Goal: Task Accomplishment & Management: Check status

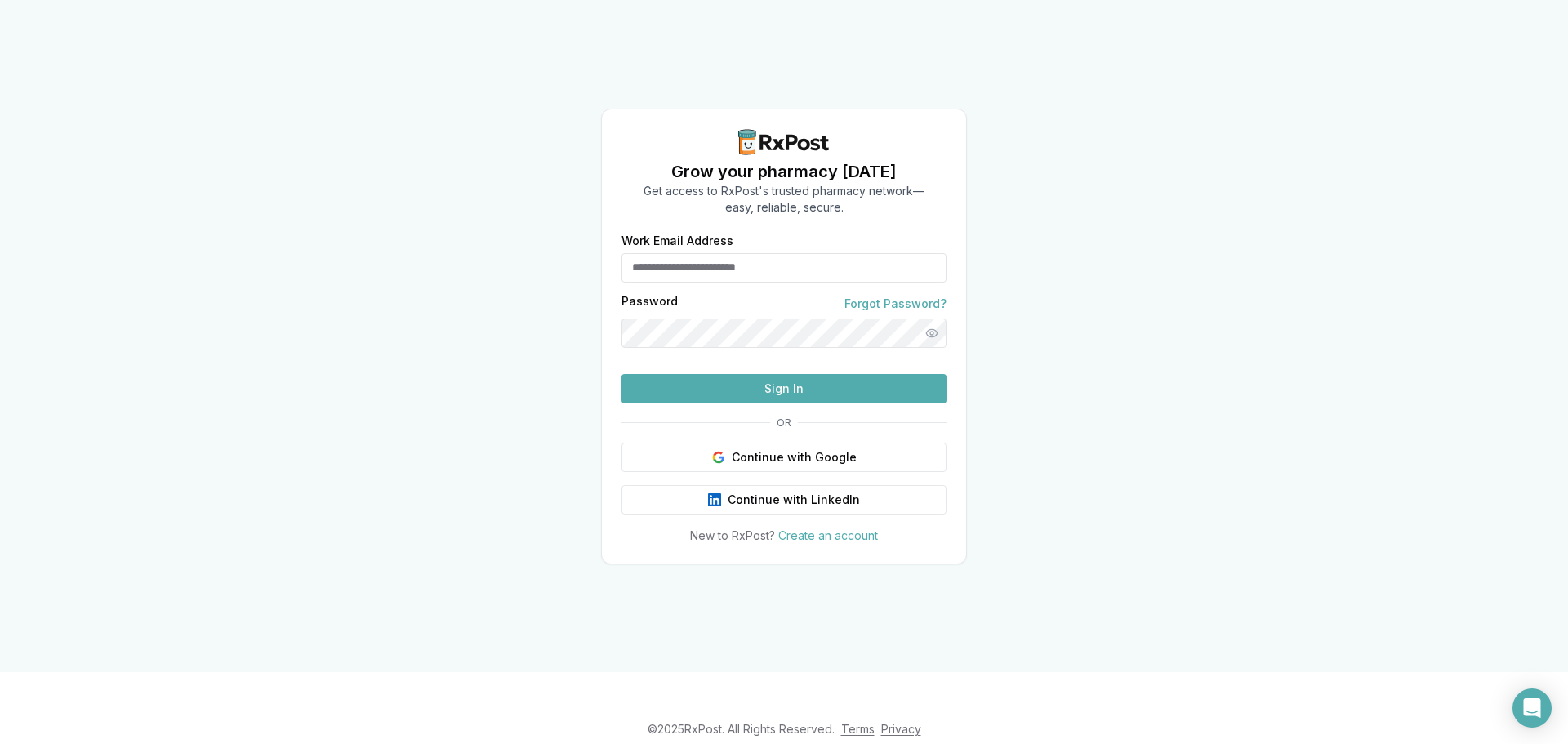
type input "**********"
click at [861, 403] on button "Sign In" at bounding box center [784, 388] width 325 height 29
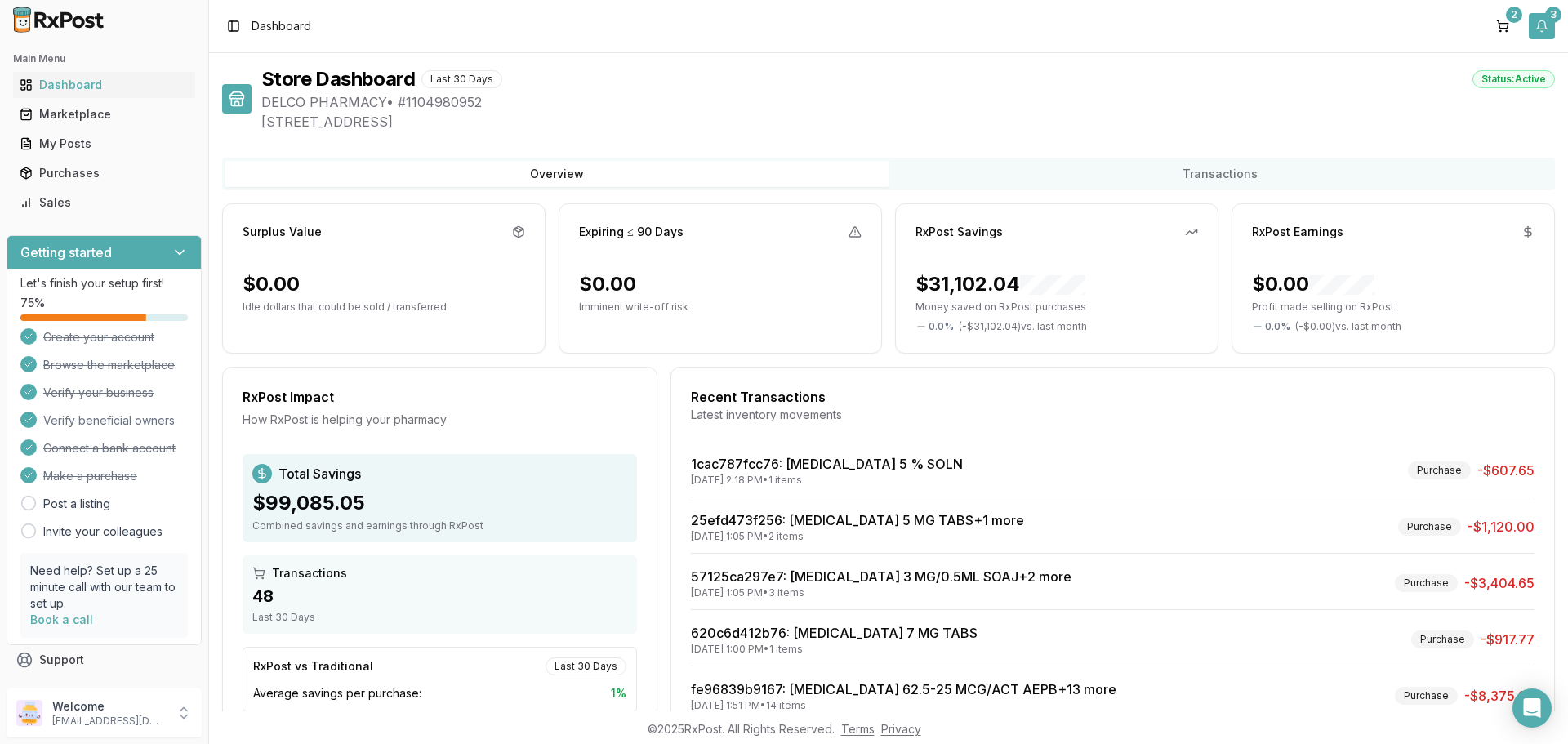
click at [1548, 30] on button "3" at bounding box center [1542, 26] width 26 height 26
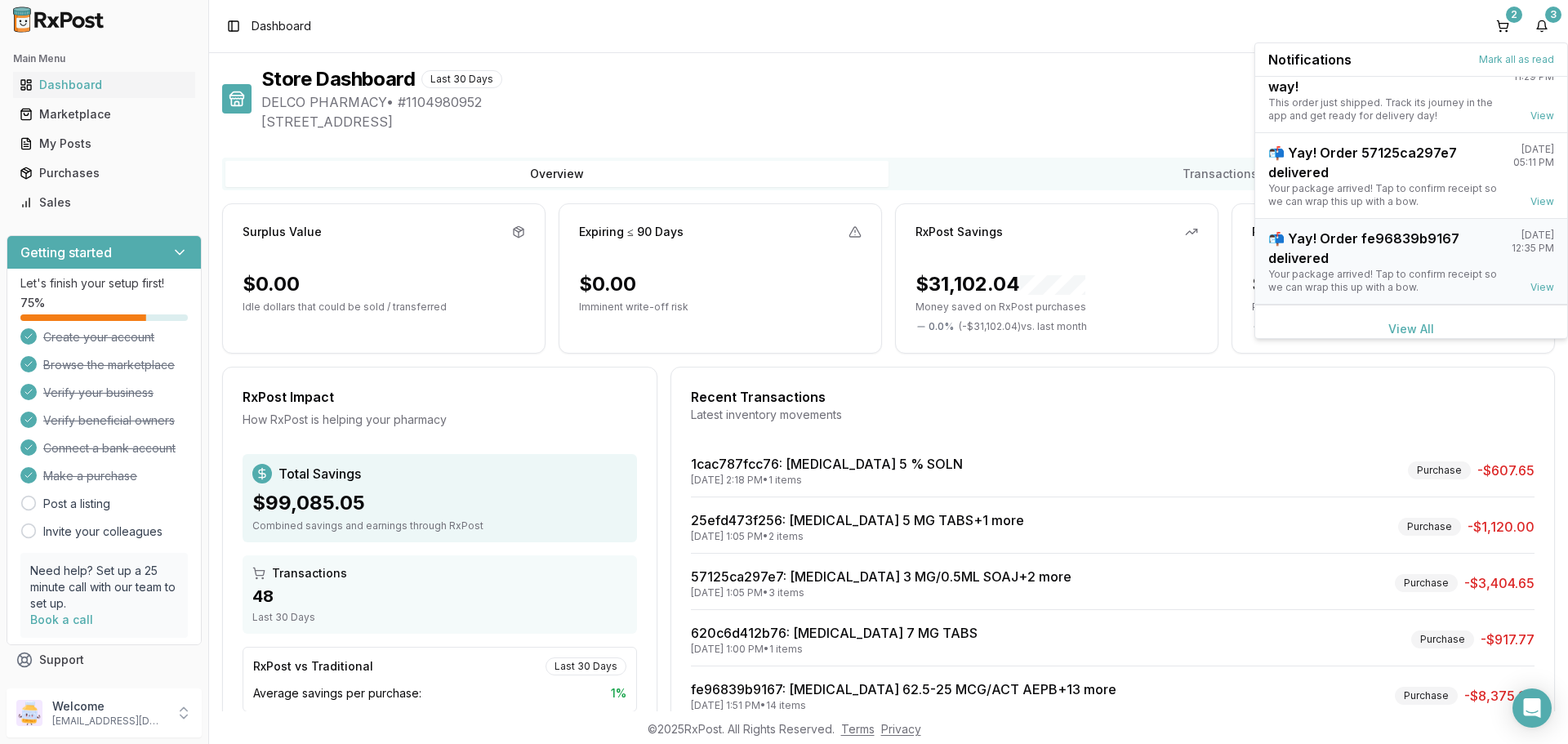
scroll to position [42, 0]
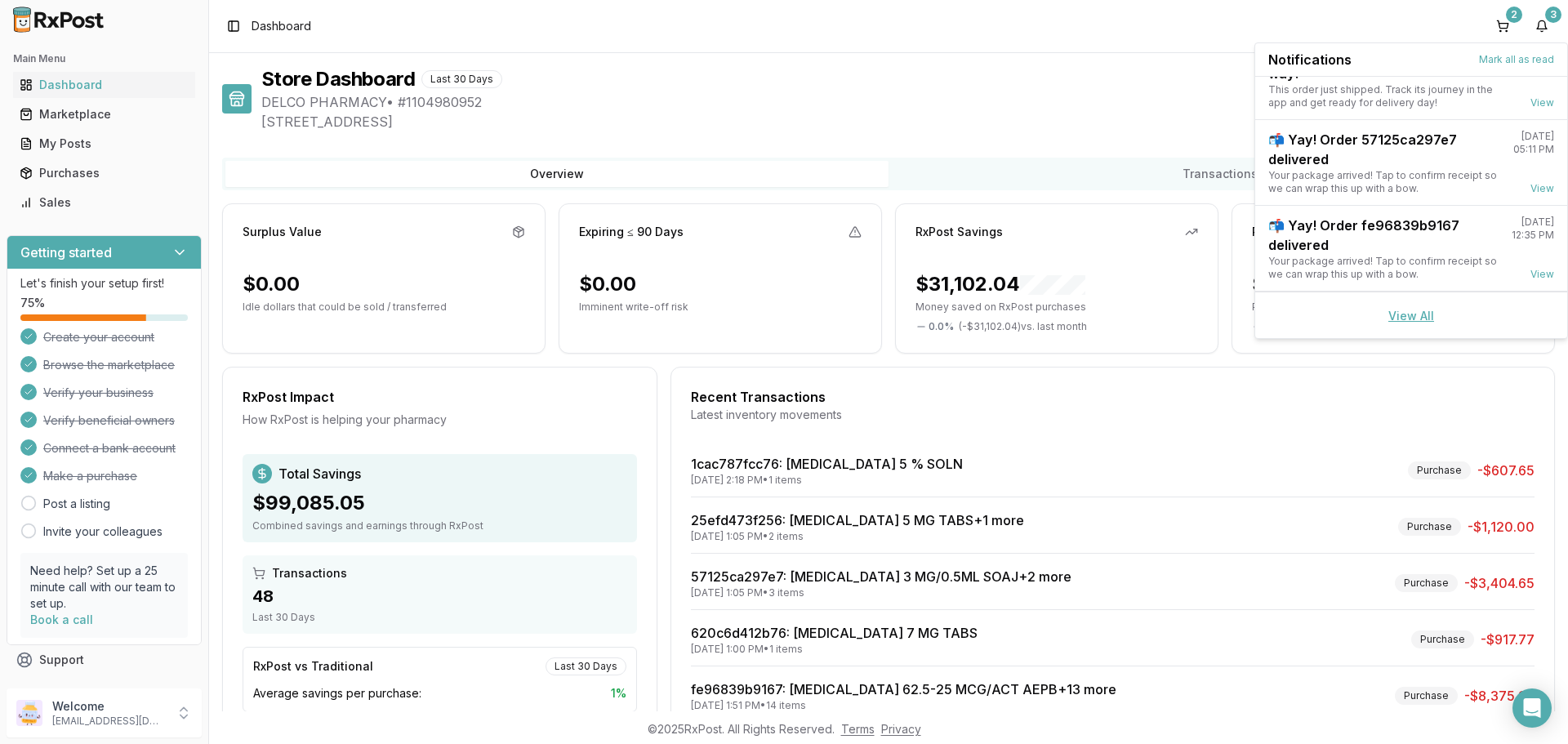
click at [1400, 314] on link "View All" at bounding box center [1411, 316] width 46 height 14
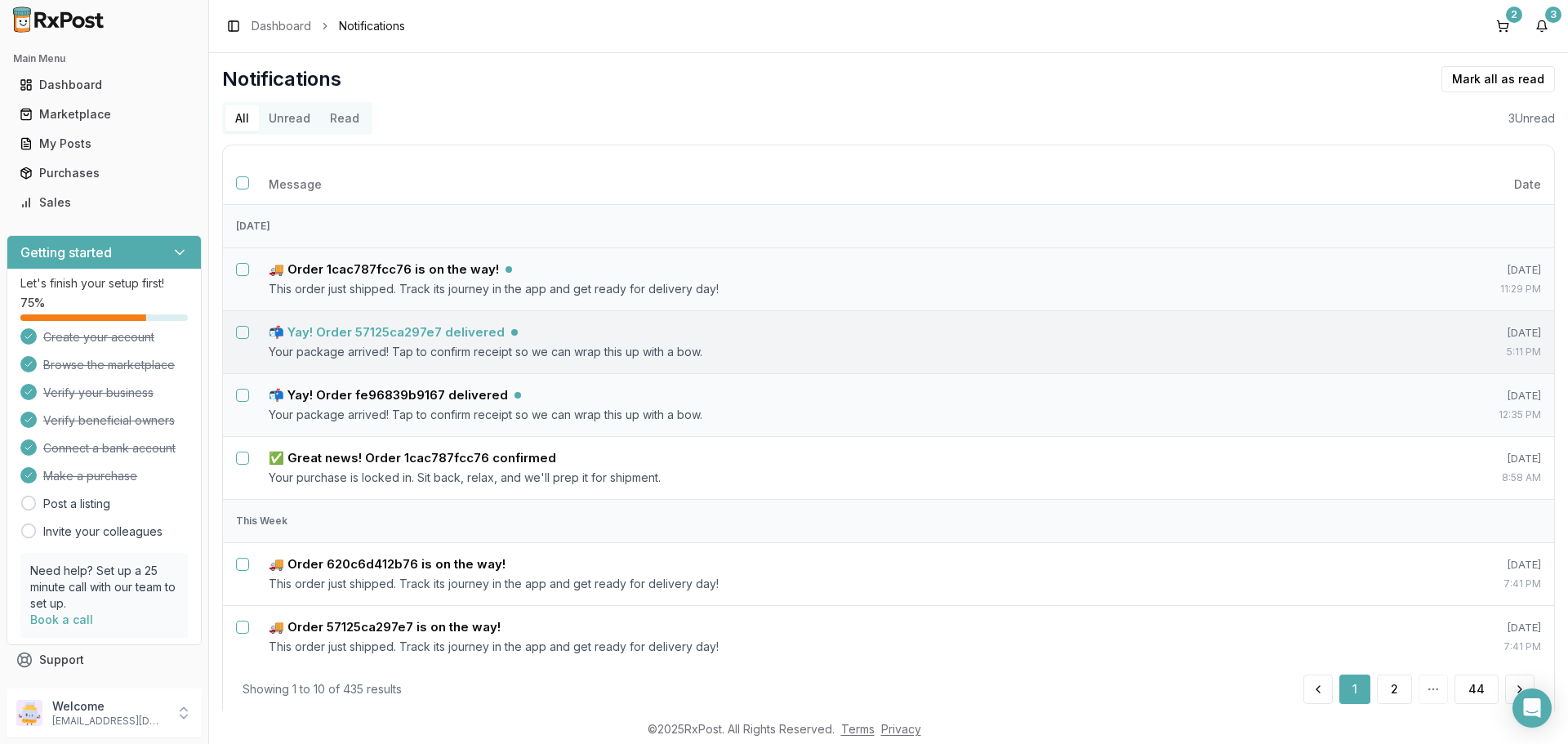
click at [447, 327] on h5 "📬 Yay! Order 57125ca297e7 delivered" at bounding box center [387, 332] width 236 height 16
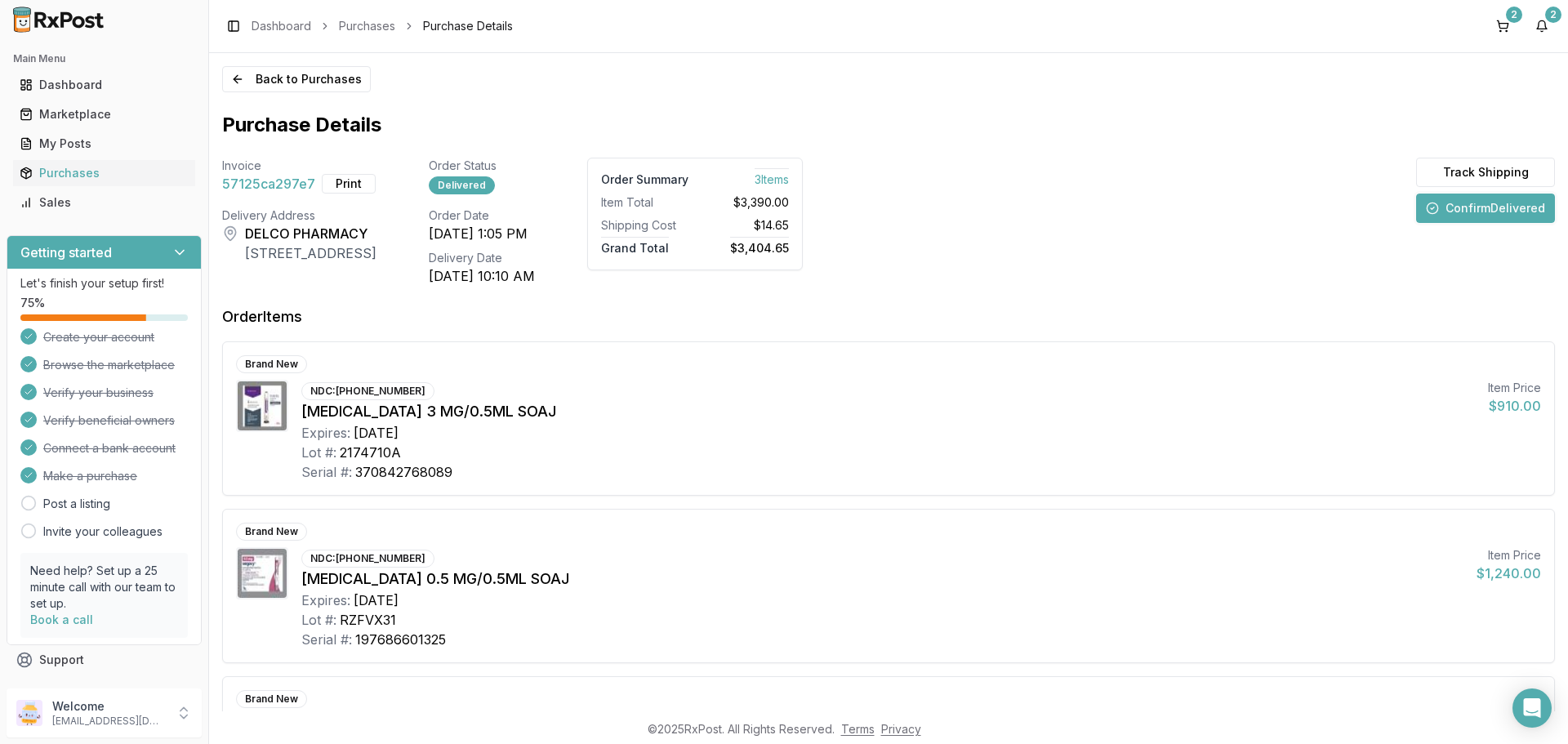
click at [1466, 212] on button "Confirm Delivered" at bounding box center [1486, 208] width 139 height 29
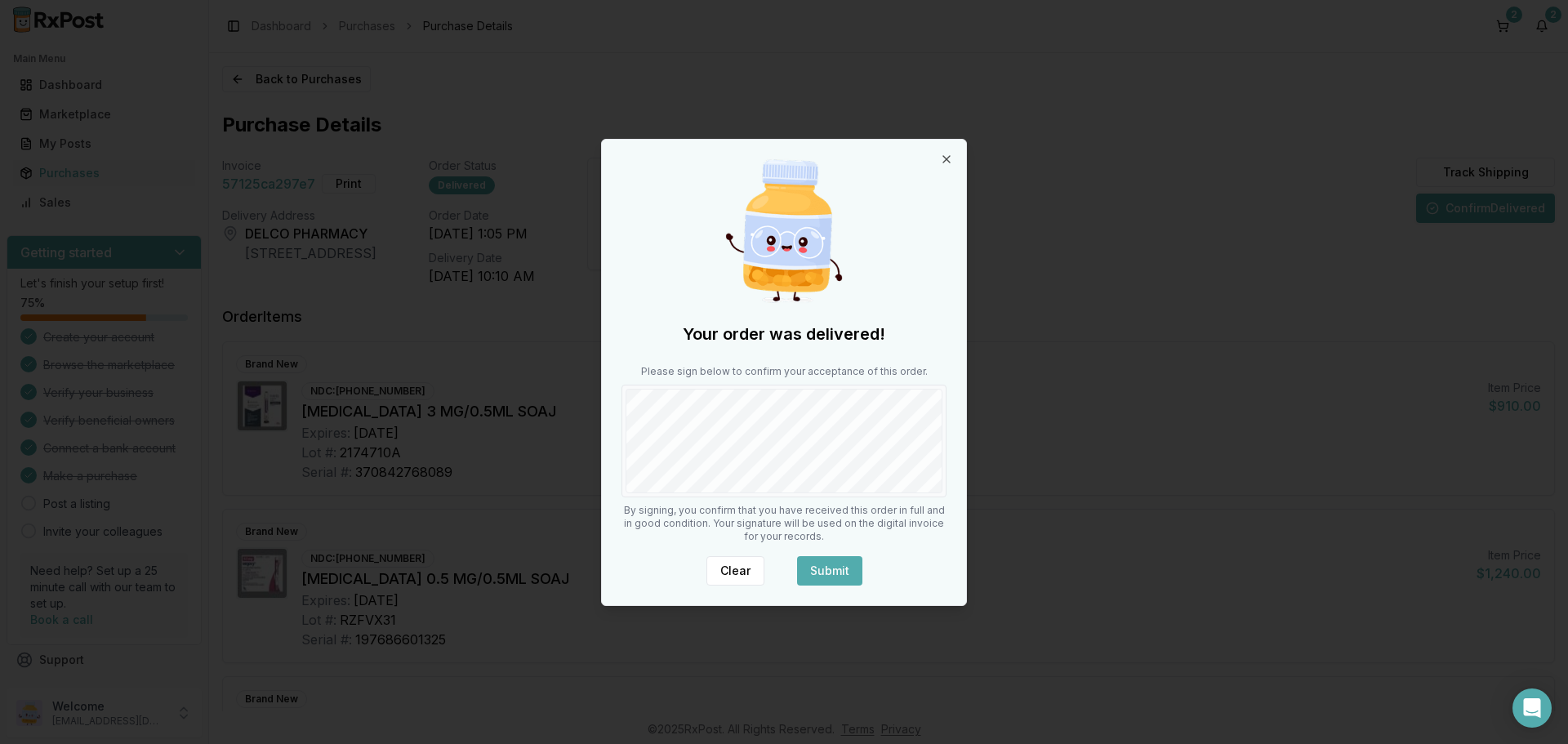
drag, startPoint x: 815, startPoint y: 565, endPoint x: 813, endPoint y: 548, distance: 17.1
click at [815, 562] on button "Submit" at bounding box center [829, 571] width 65 height 29
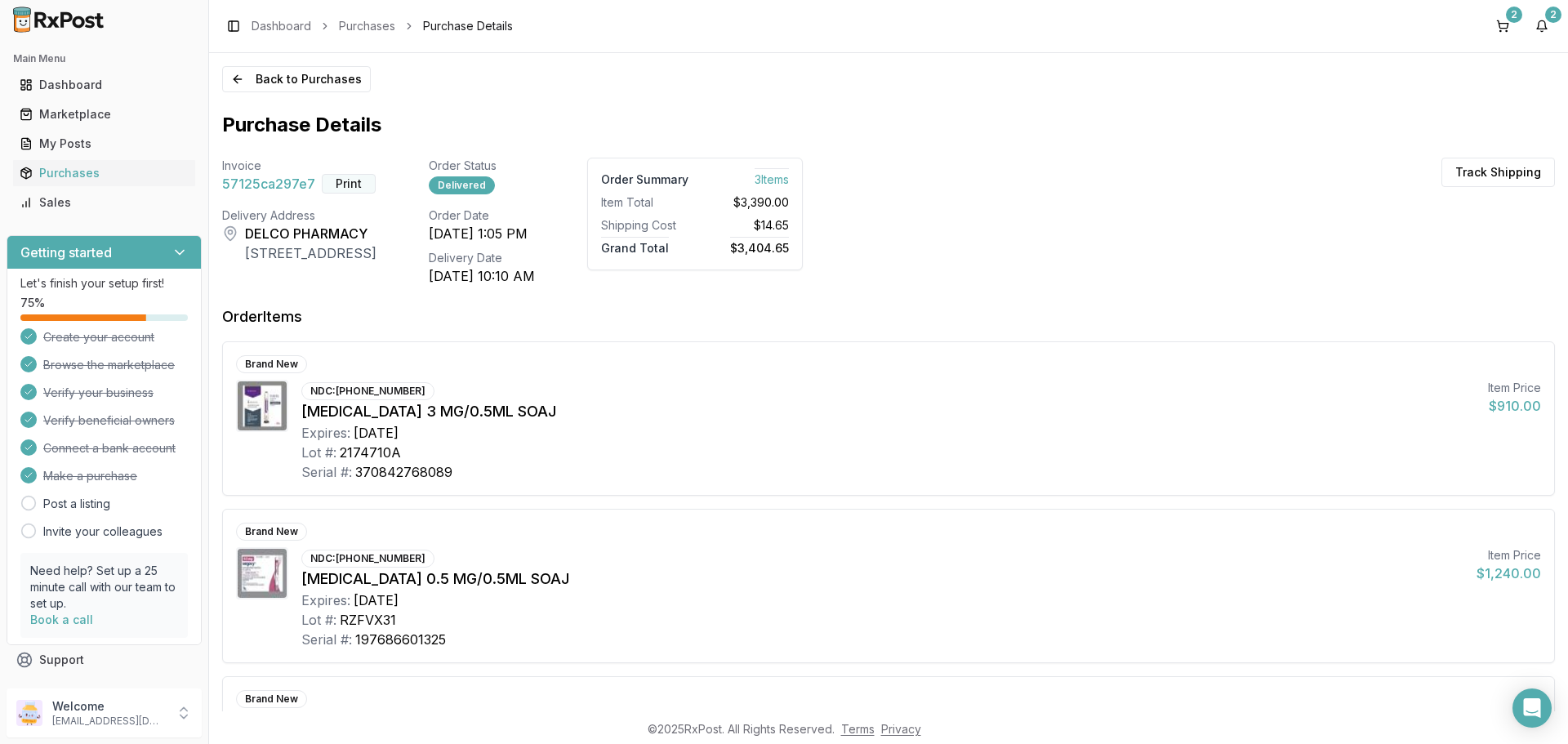
click at [344, 187] on button "Print" at bounding box center [349, 184] width 54 height 20
click at [308, 84] on button "Back to Purchases" at bounding box center [296, 79] width 148 height 26
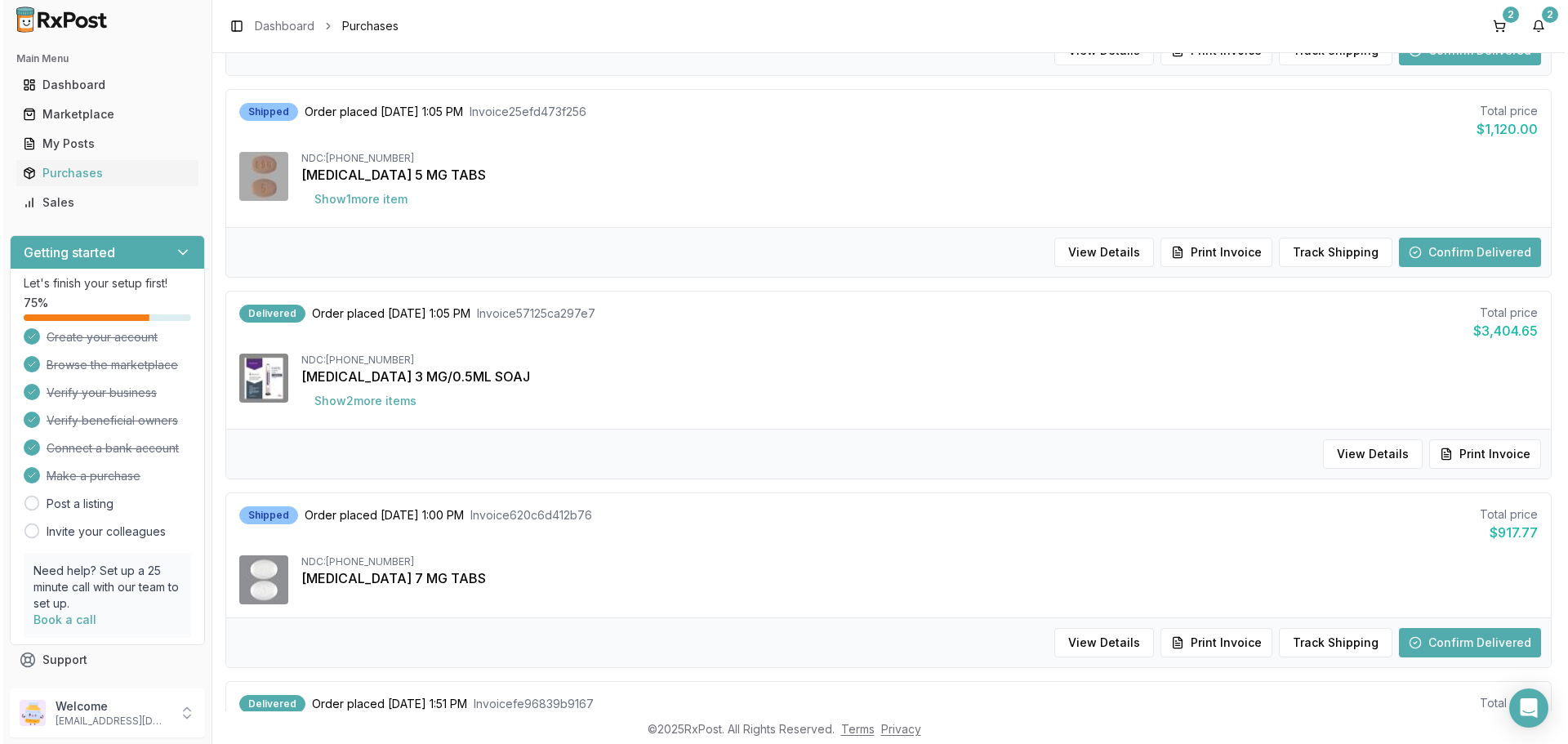
scroll to position [163, 0]
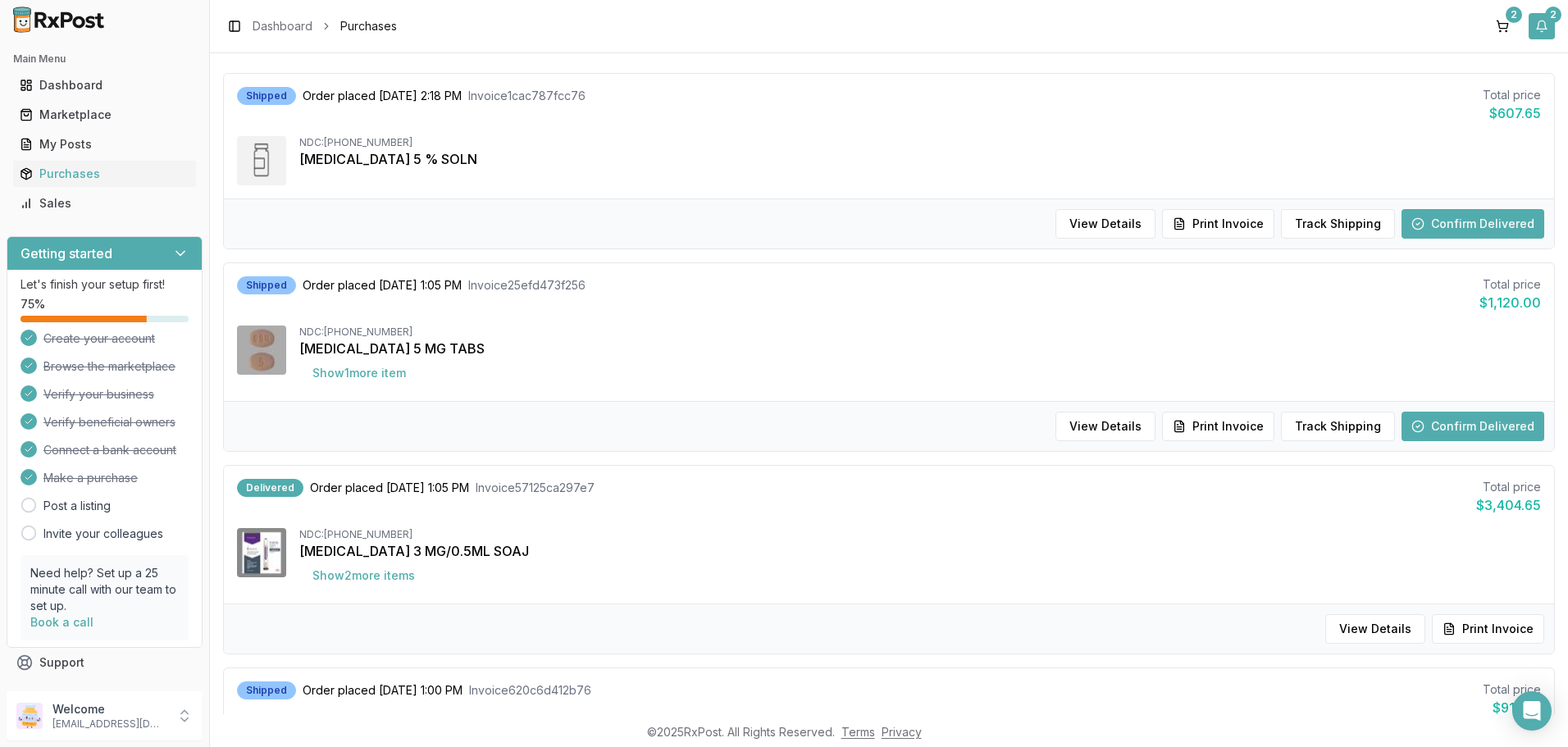
click at [1543, 29] on button "2" at bounding box center [1541, 26] width 26 height 26
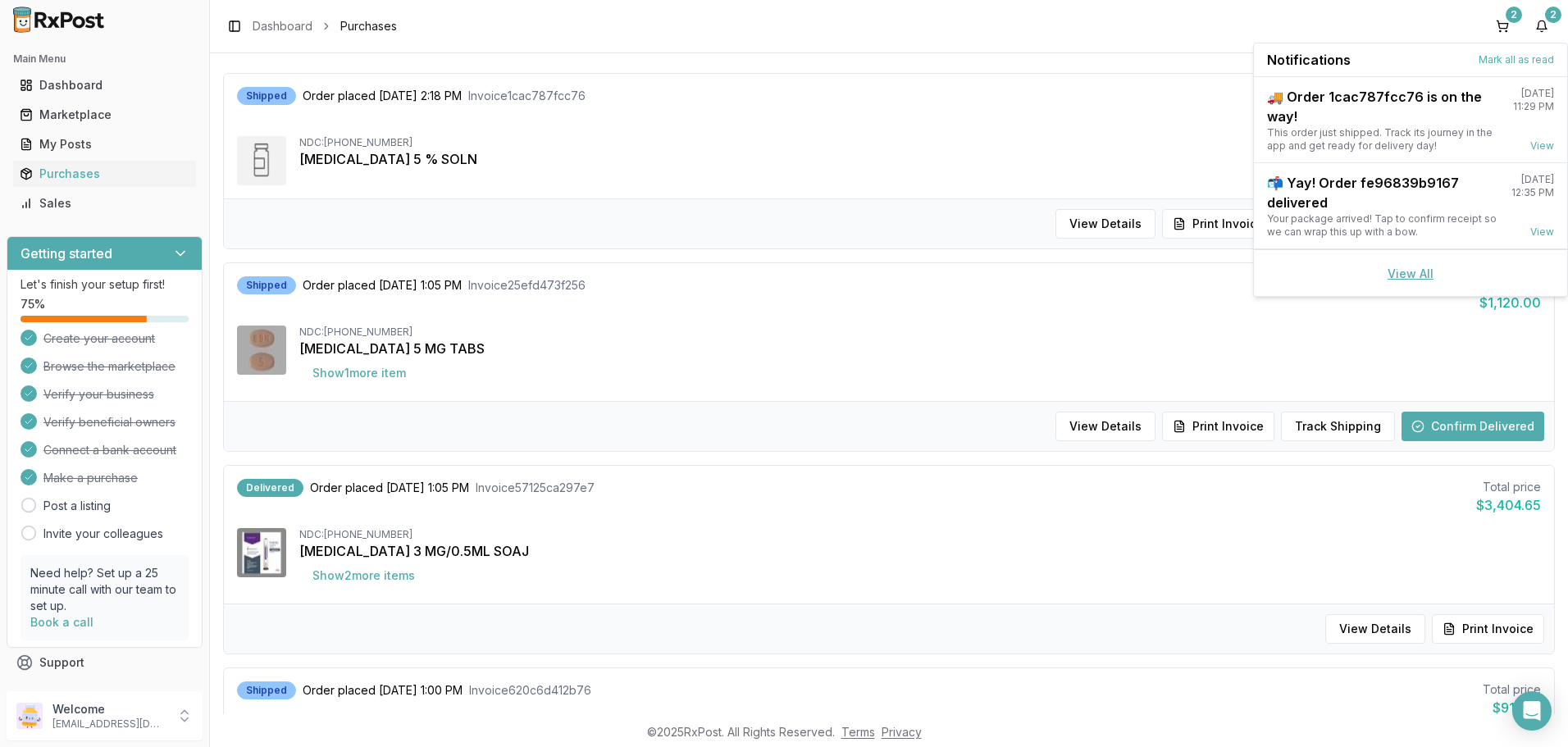
click at [1400, 274] on link "View All" at bounding box center [1410, 273] width 46 height 14
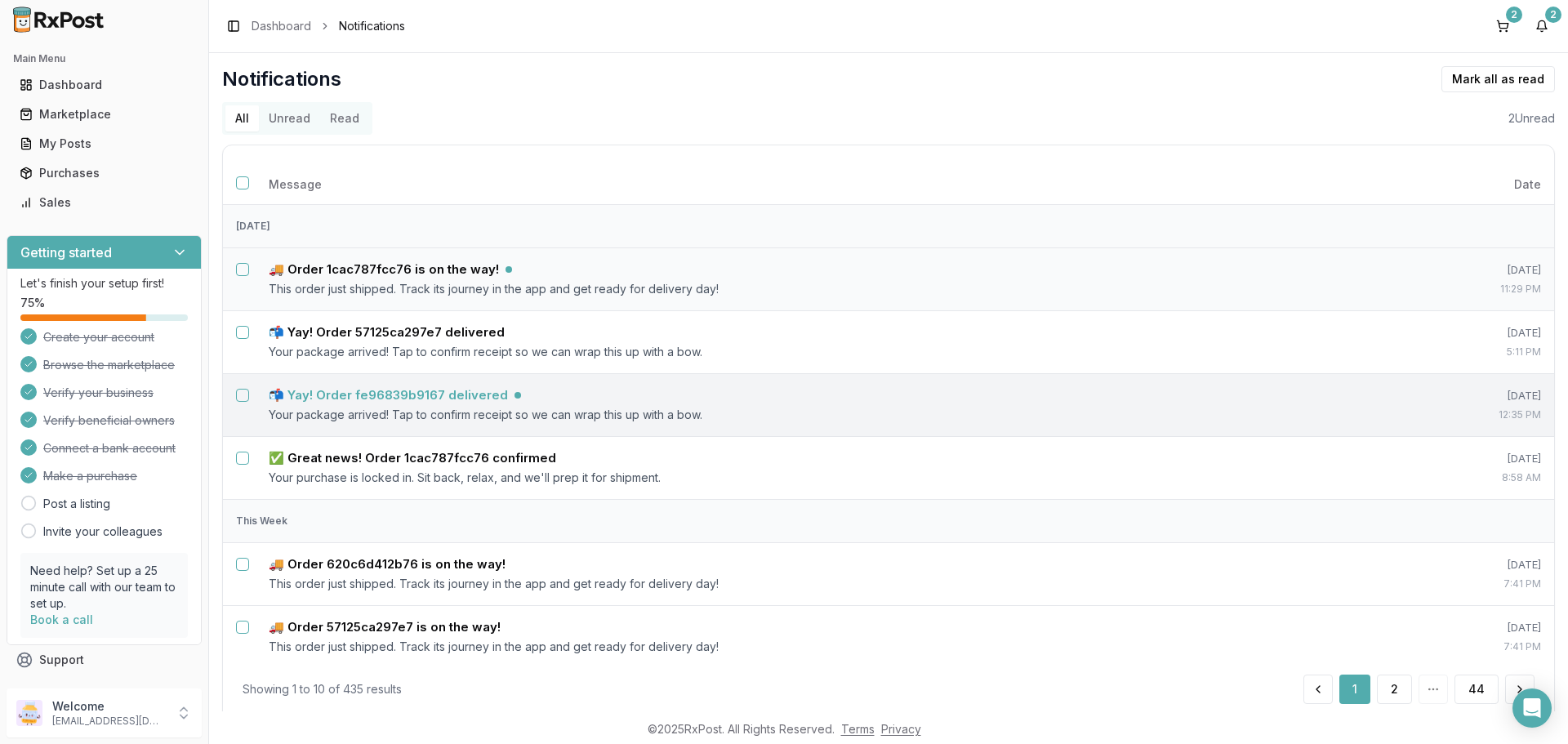
click at [460, 400] on h5 "📬 Yay! Order fe96839b9167 delivered" at bounding box center [389, 395] width 239 height 16
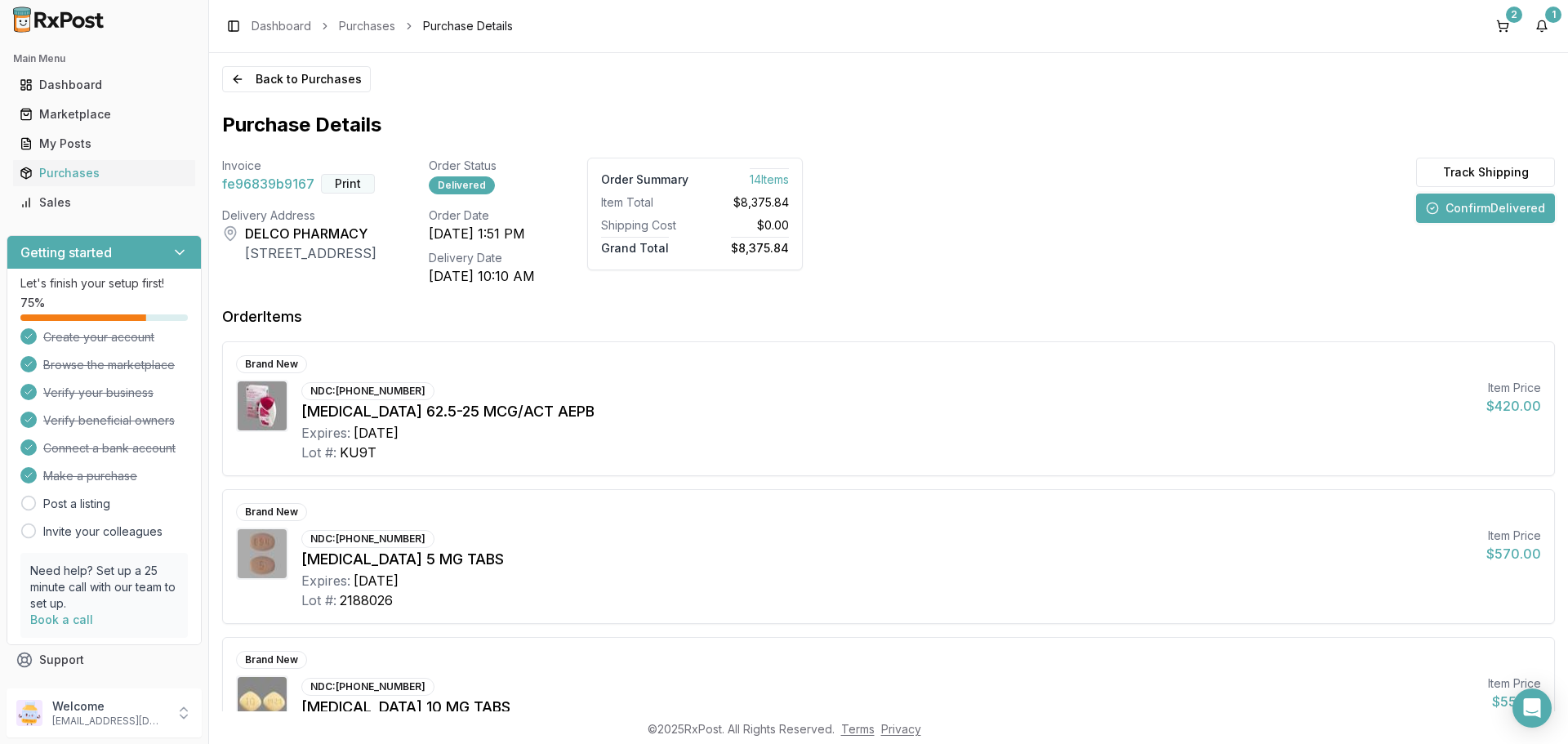
click at [356, 186] on button "Print" at bounding box center [348, 184] width 54 height 20
click at [1497, 207] on button "Confirm Delivered" at bounding box center [1486, 208] width 139 height 29
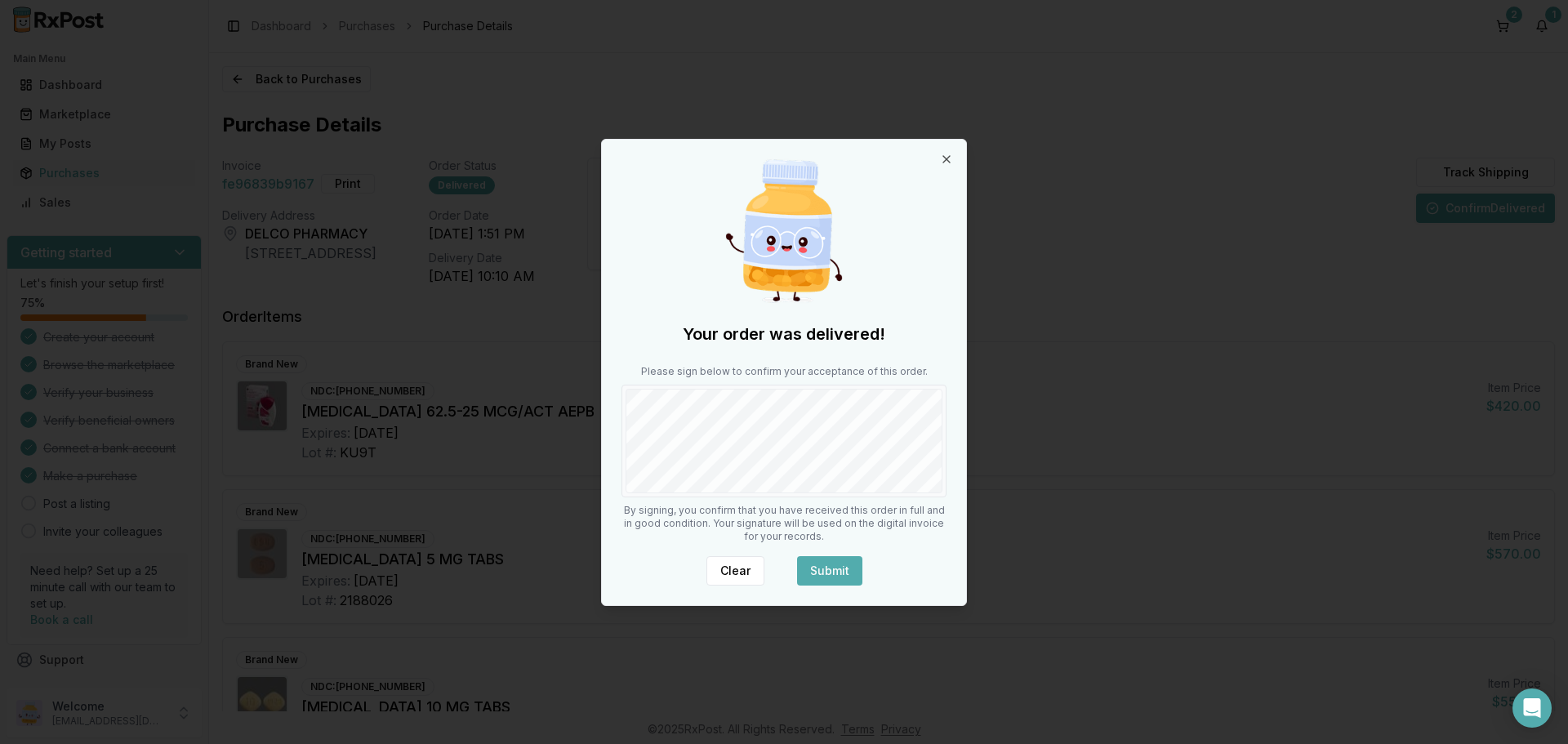
drag, startPoint x: 826, startPoint y: 567, endPoint x: 840, endPoint y: 567, distance: 14.0
click at [827, 567] on button "Submit" at bounding box center [829, 571] width 65 height 29
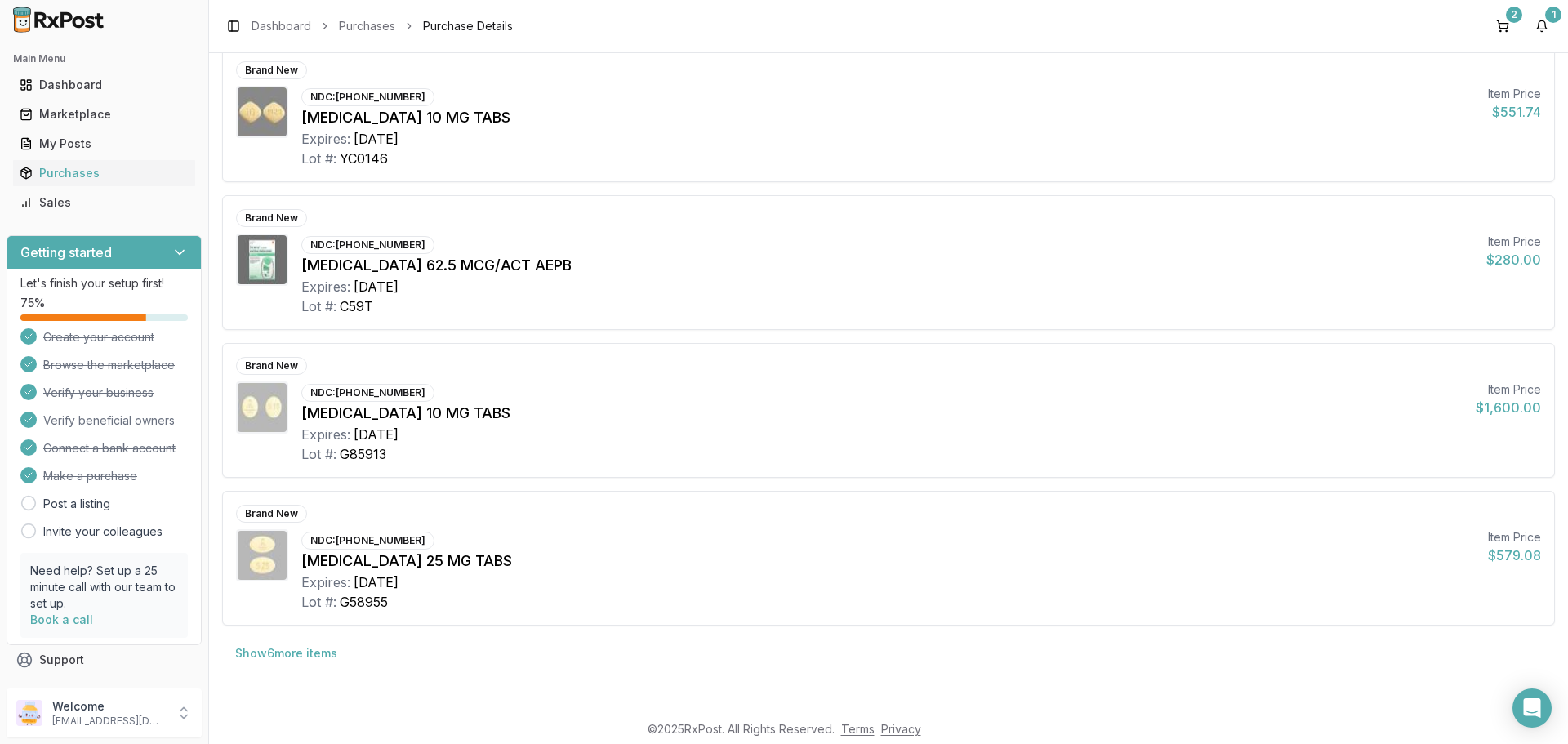
scroll to position [888, 0]
click at [1543, 34] on button "1" at bounding box center [1542, 26] width 26 height 26
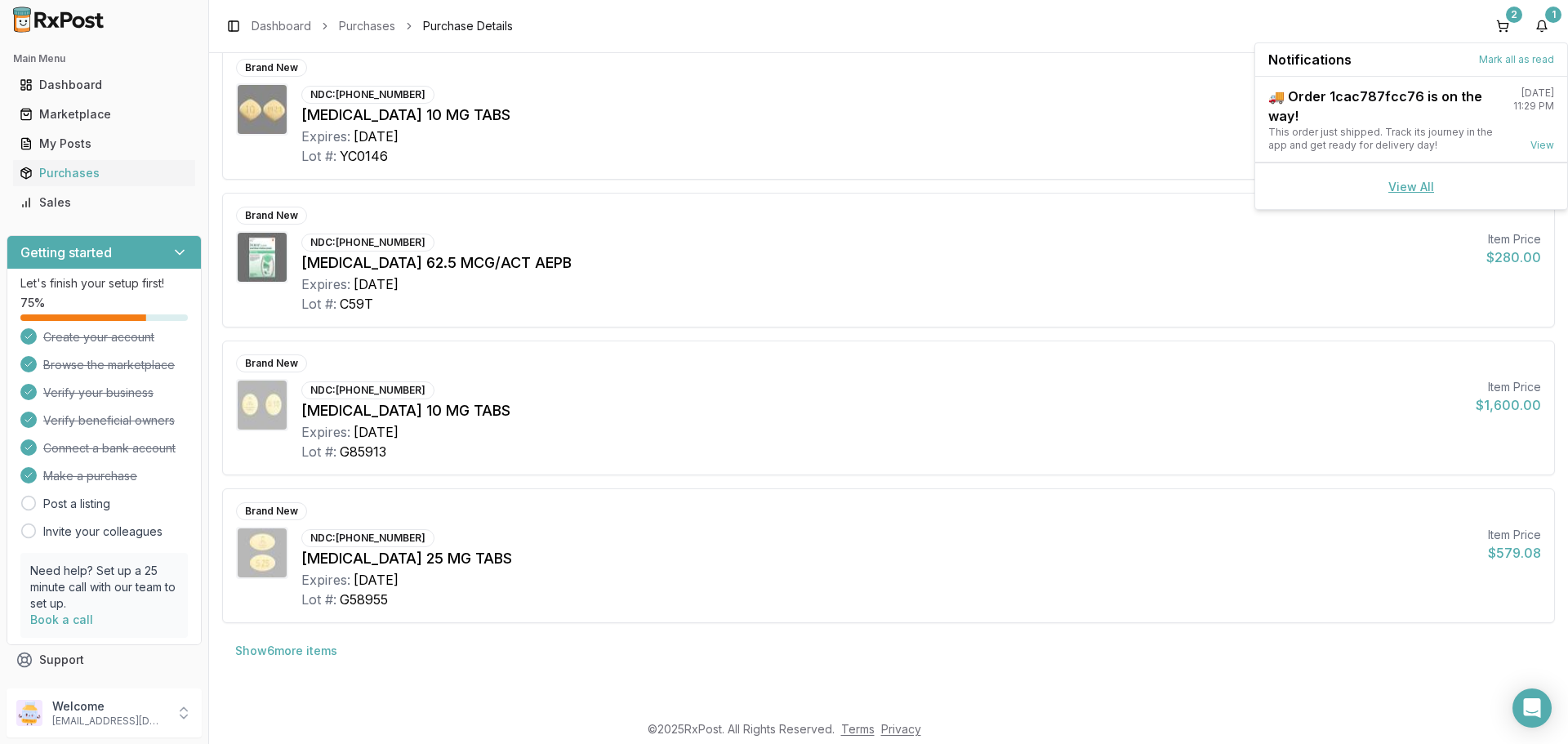
click at [1433, 180] on link "View All" at bounding box center [1411, 186] width 46 height 14
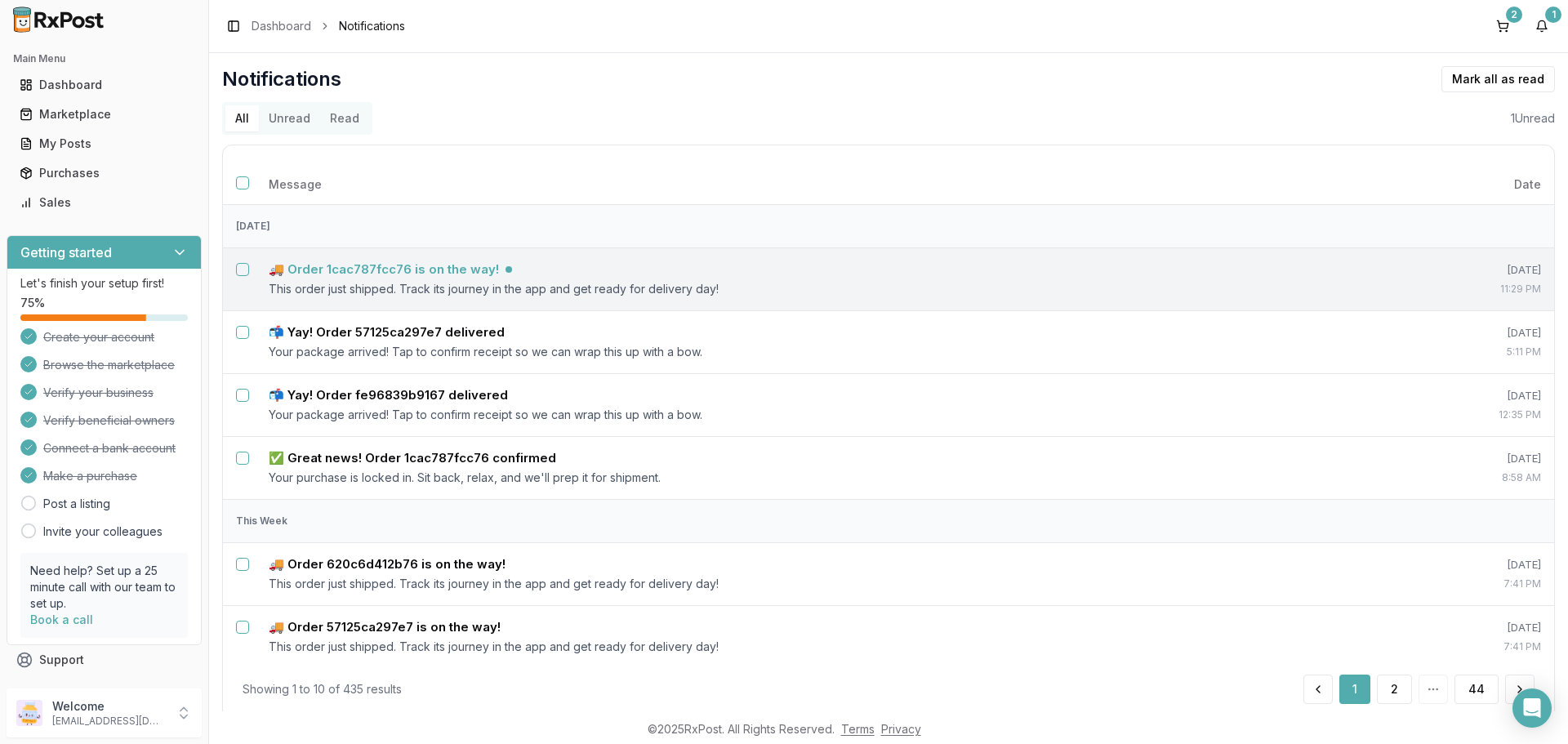
click at [441, 262] on h5 "🚚 Order 1cac787fcc76 is on the way!" at bounding box center [384, 269] width 231 height 16
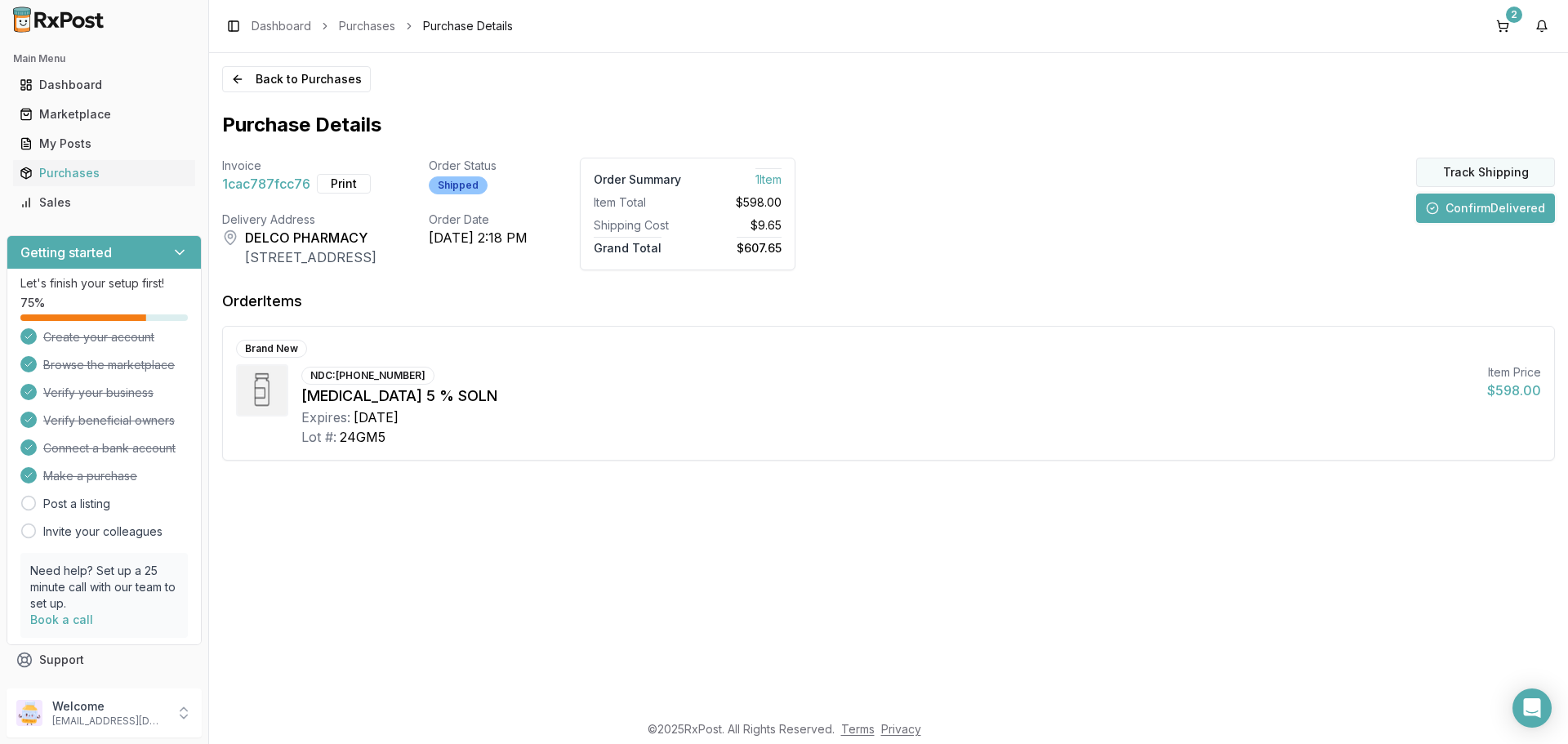
click at [1451, 173] on button "Track Shipping" at bounding box center [1486, 173] width 139 height 29
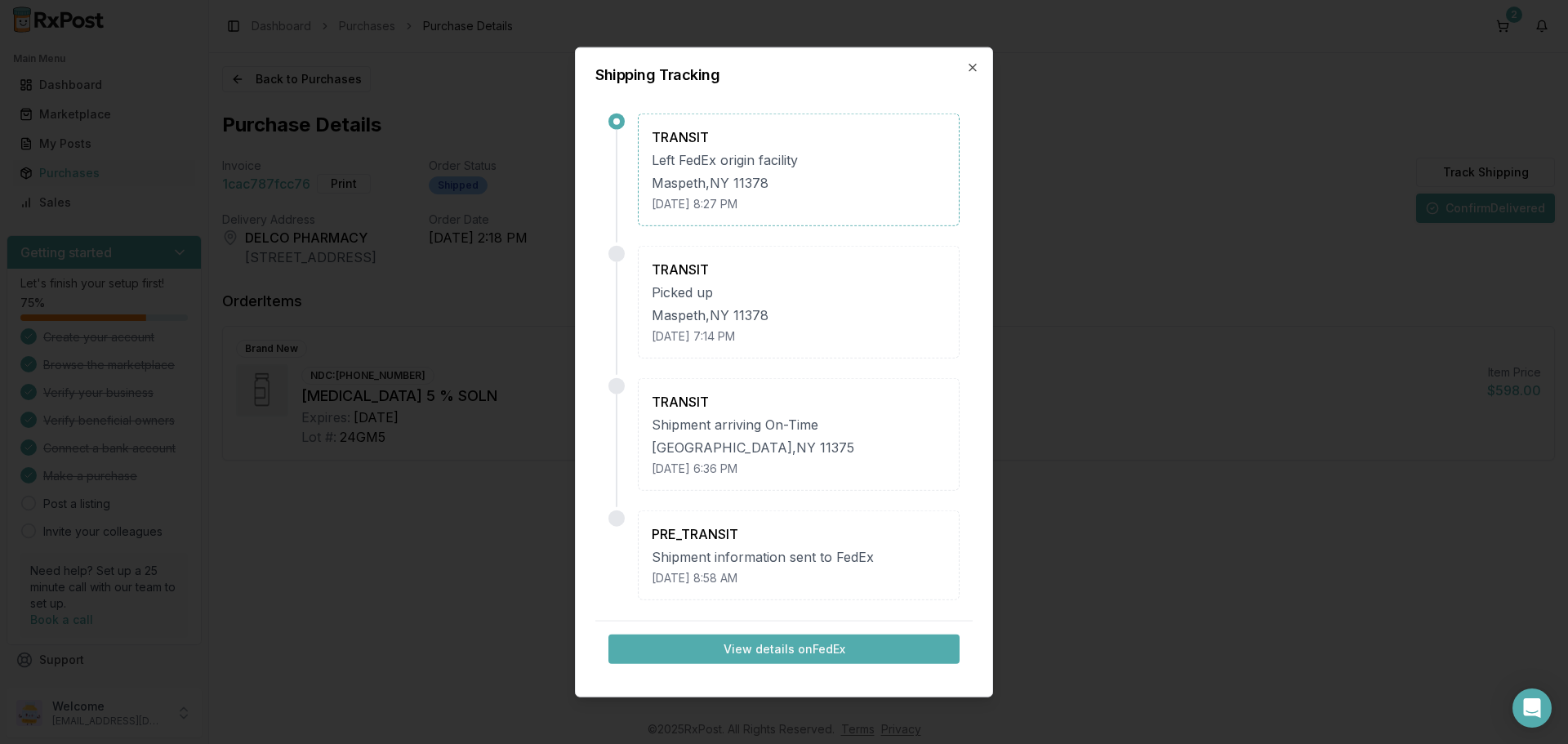
click at [752, 650] on button "View details on FedEx" at bounding box center [784, 649] width 351 height 29
click at [981, 67] on div "Shipping Tracking TRANSIT Left FedEx origin facility [GEOGRAPHIC_DATA] [DATE] 8…" at bounding box center [784, 372] width 418 height 651
click at [970, 69] on icon "button" at bounding box center [972, 67] width 13 height 13
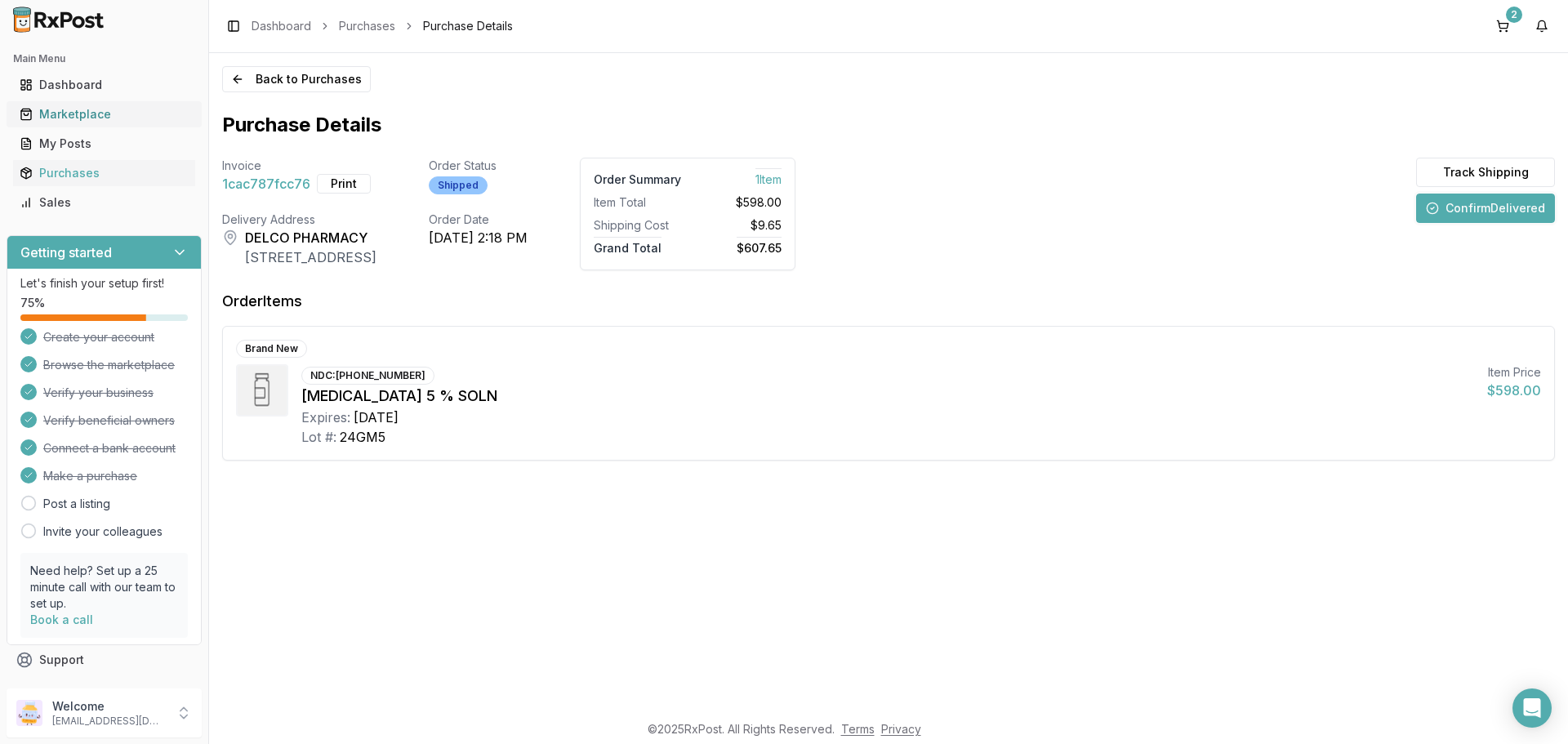
click at [61, 116] on div "Marketplace" at bounding box center [104, 114] width 169 height 16
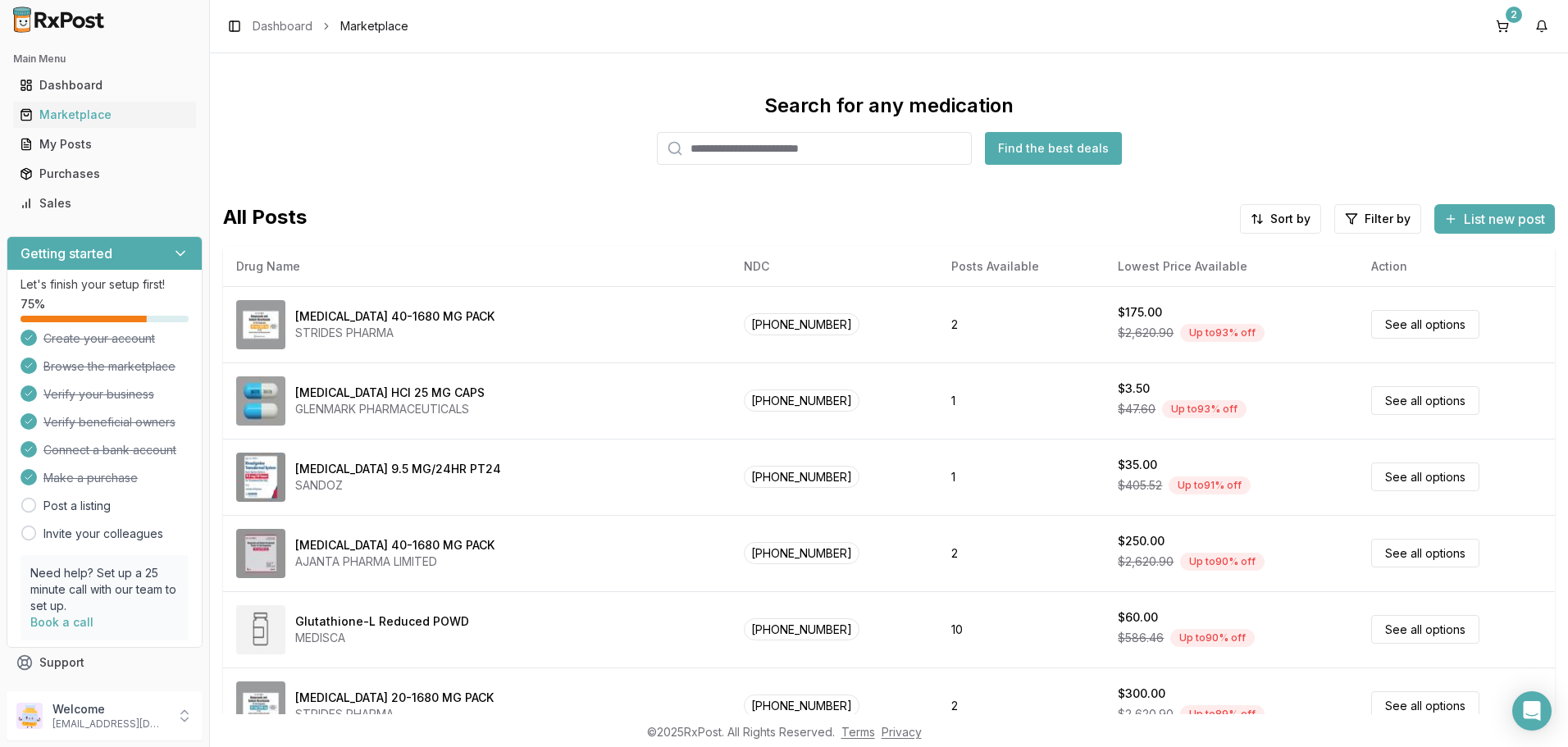
click at [744, 151] on input "search" at bounding box center [814, 149] width 315 height 33
type input "*******"
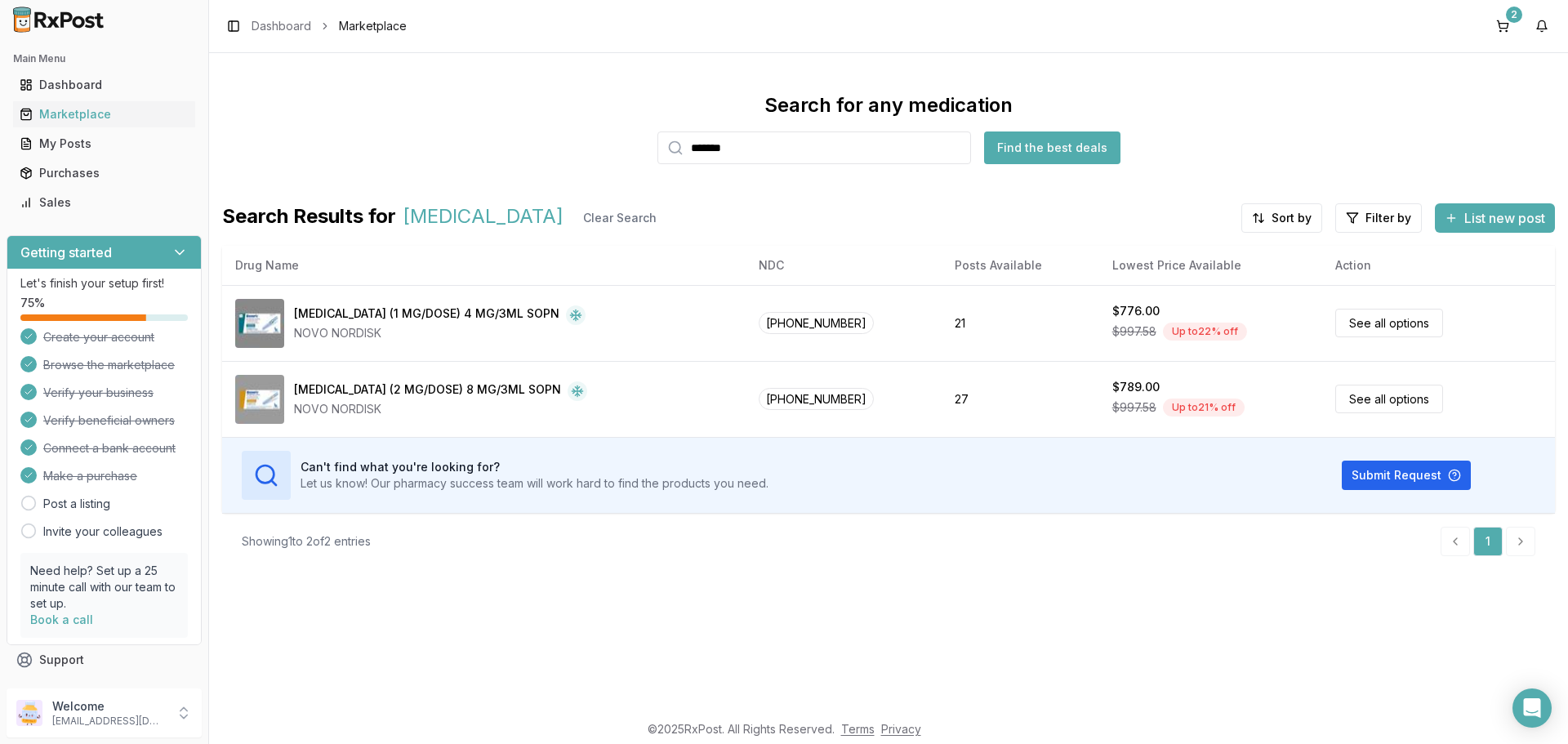
click at [954, 147] on input "*******" at bounding box center [814, 148] width 314 height 33
type input "*****"
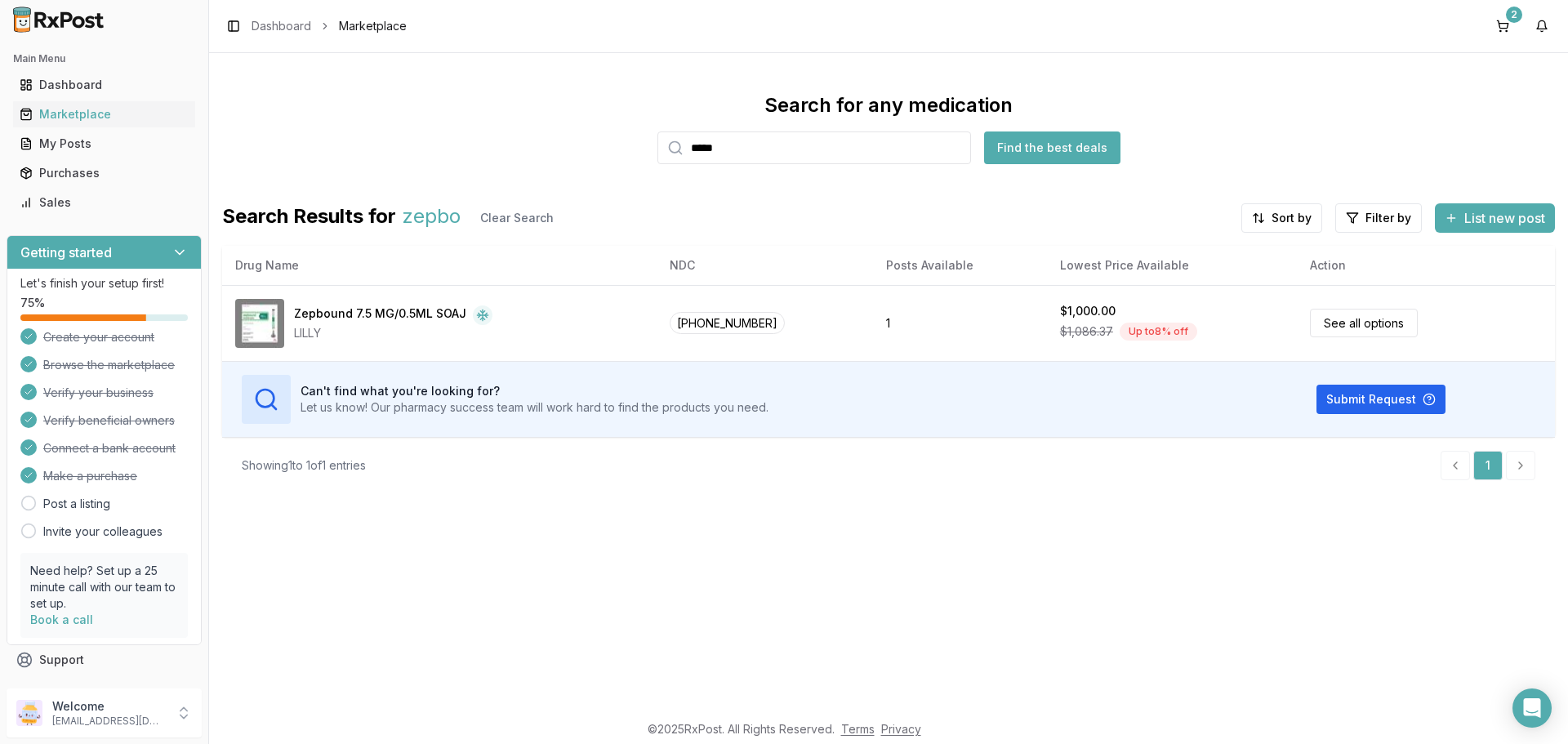
click at [956, 148] on input "*****" at bounding box center [814, 148] width 314 height 33
